Goal: Information Seeking & Learning: Learn about a topic

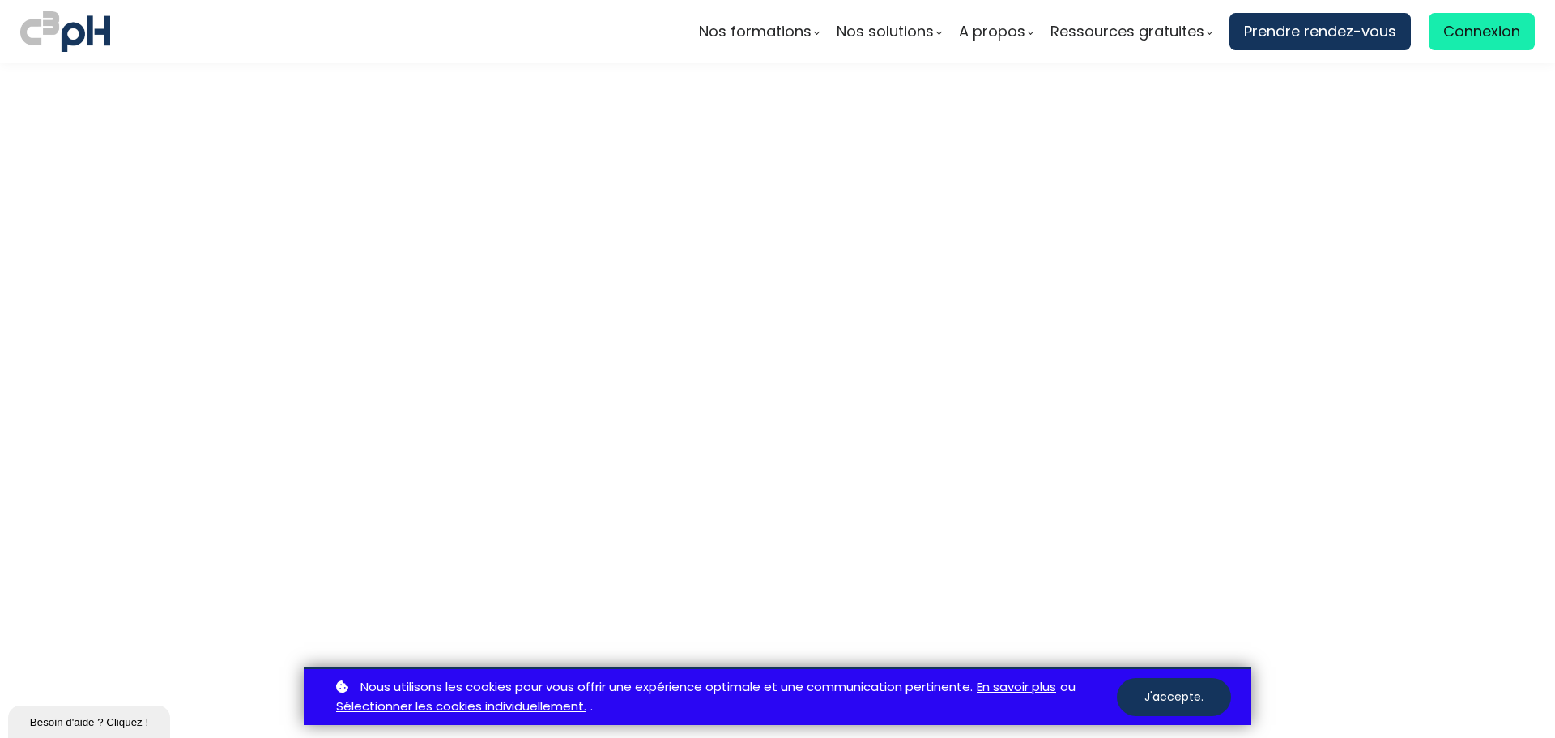
scroll to position [7303, 0]
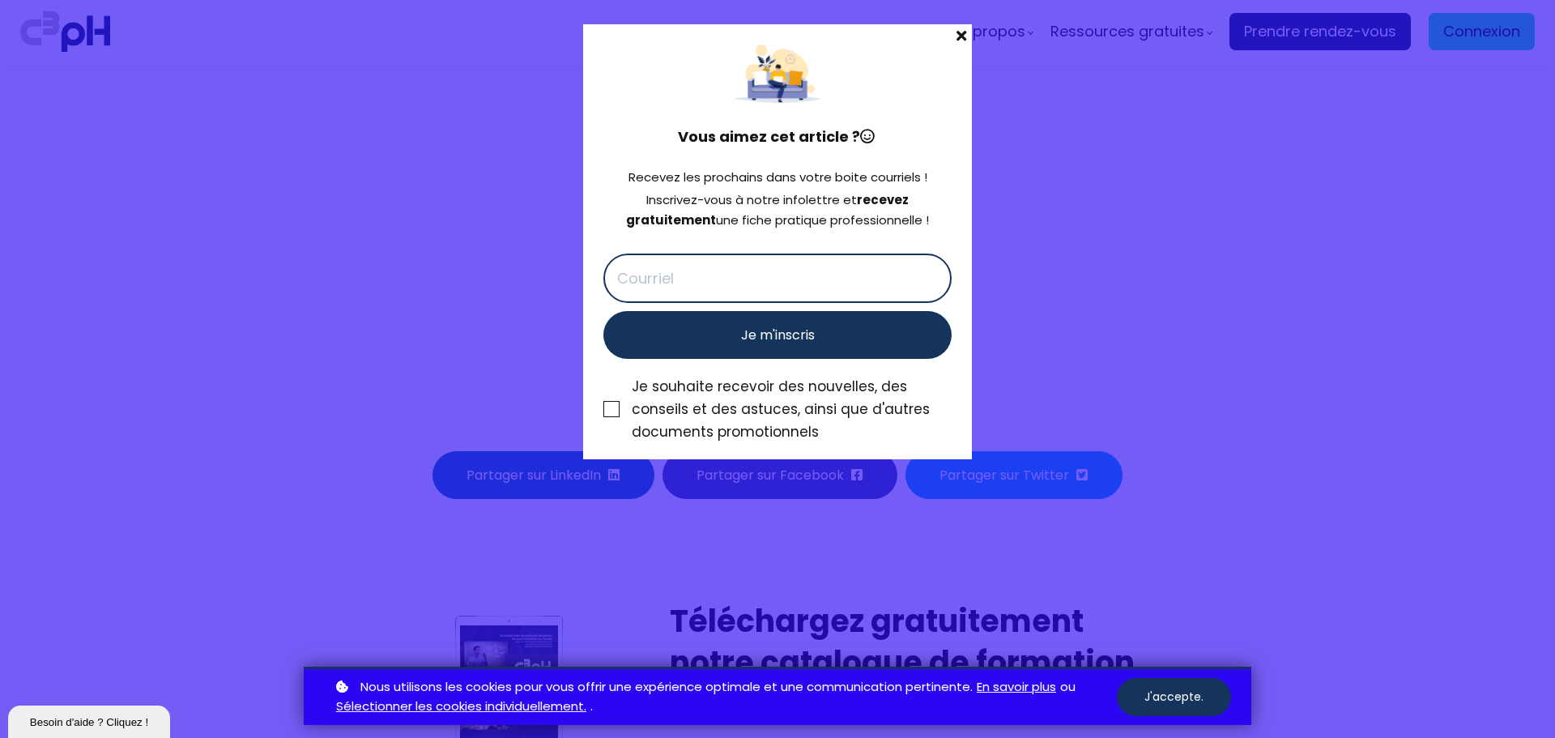
click at [962, 36] on span at bounding box center [961, 35] width 21 height 23
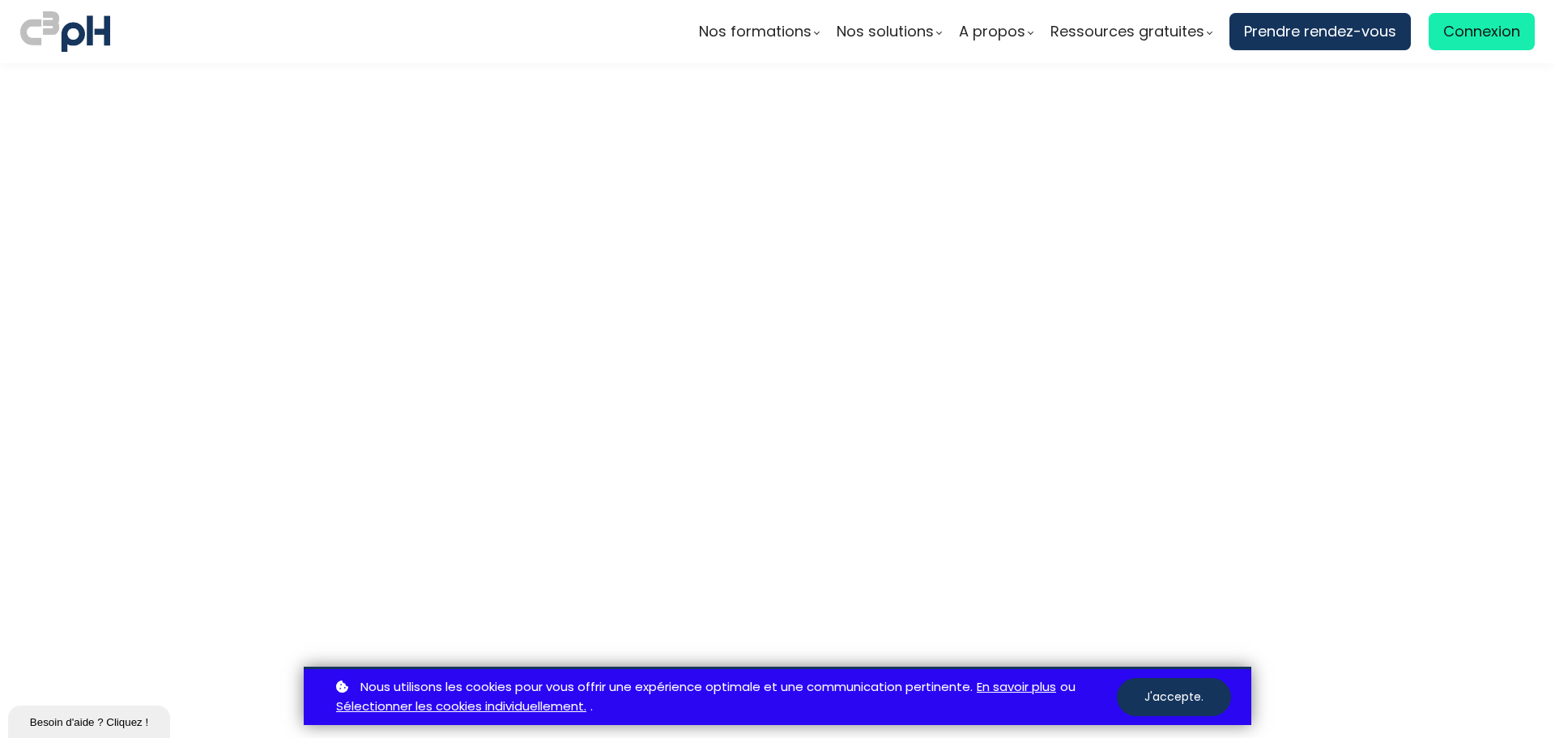
scroll to position [5844, 0]
